Goal: Information Seeking & Learning: Learn about a topic

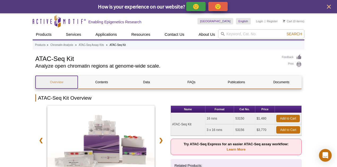
click at [65, 84] on link "Overview" at bounding box center [57, 82] width 42 height 13
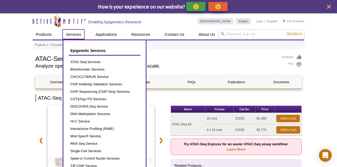
click at [74, 34] on link "Services" at bounding box center [74, 34] width 22 height 10
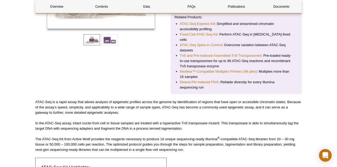
scroll to position [159, 0]
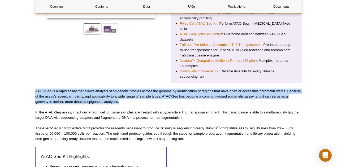
drag, startPoint x: 36, startPoint y: 85, endPoint x: 131, endPoint y: 97, distance: 96.0
click at [131, 97] on p "ATAC-Seq is a rapid assay that allows analysis of epigenetic profiles across th…" at bounding box center [168, 97] width 266 height 16
copy p "ATAC-Seq is a rapid assay that allows analysis of epigenetic profiles across th…"
